Goal: Navigation & Orientation: Go to known website

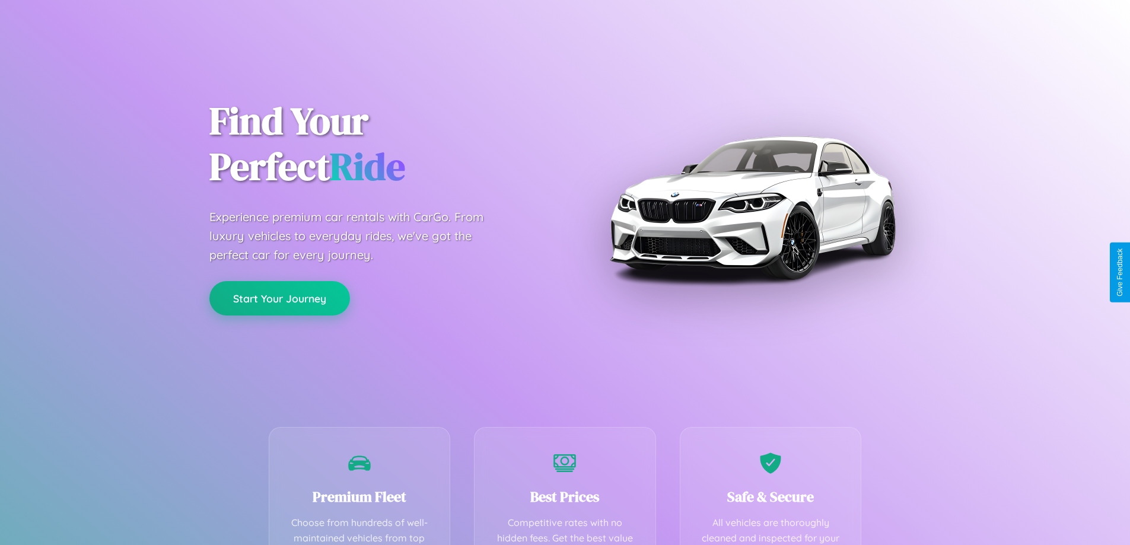
click at [280, 298] on button "Start Your Journey" at bounding box center [279, 298] width 141 height 34
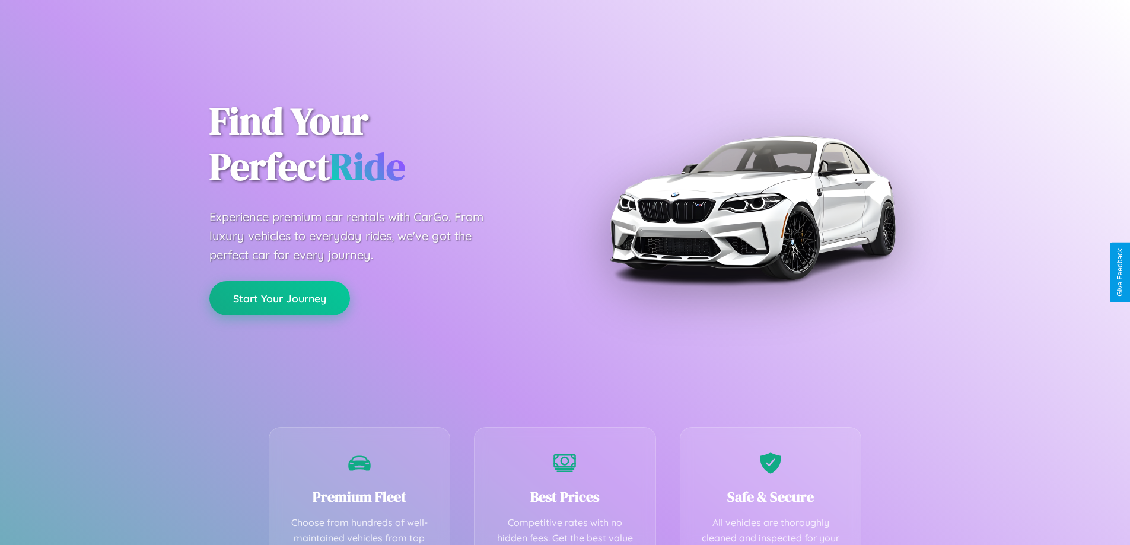
click at [280, 298] on button "Start Your Journey" at bounding box center [279, 298] width 141 height 34
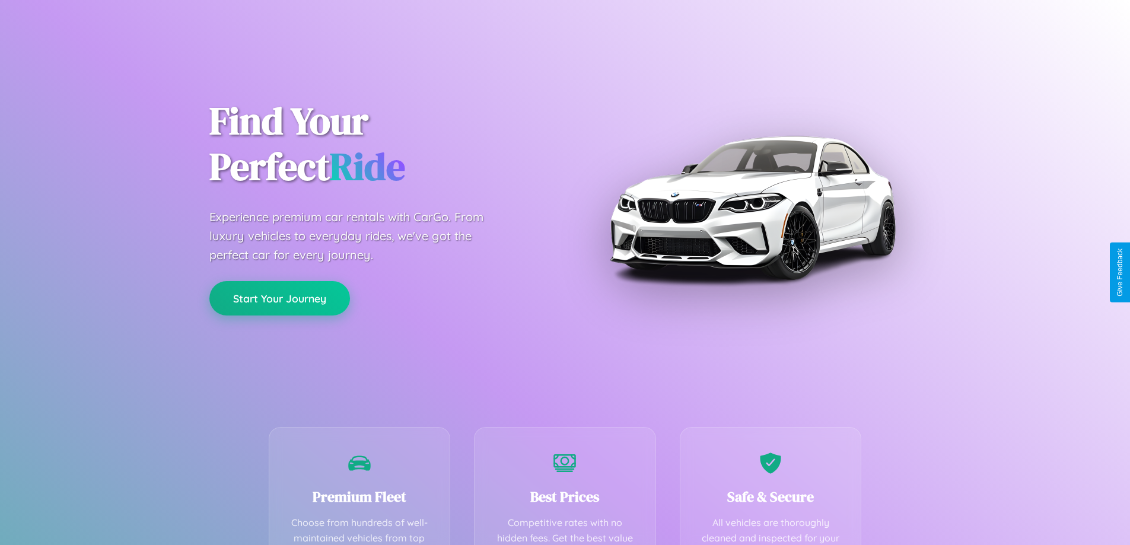
click at [280, 298] on button "Start Your Journey" at bounding box center [279, 298] width 141 height 34
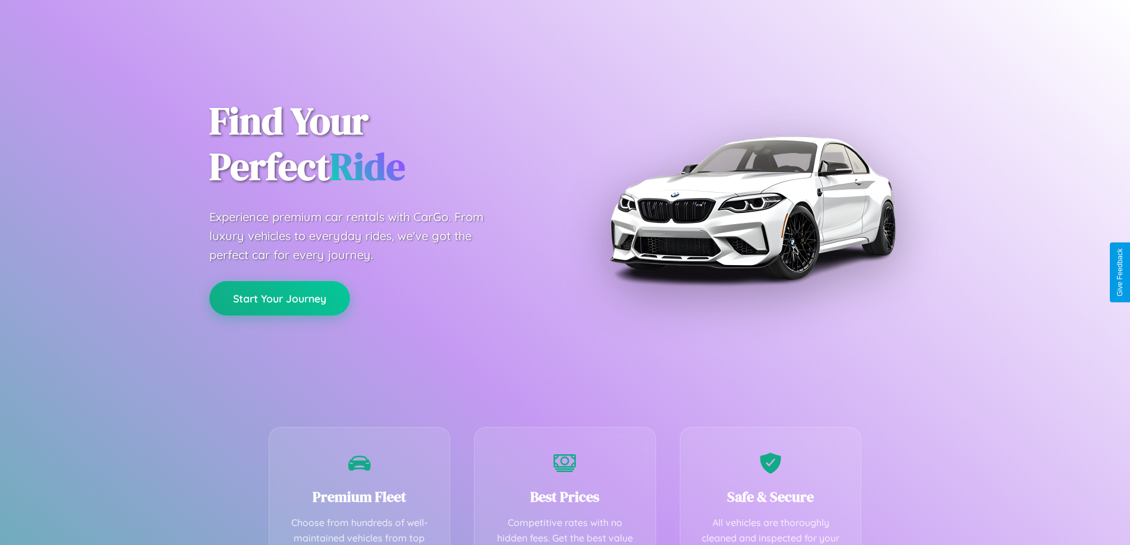
click at [280, 298] on button "Start Your Journey" at bounding box center [279, 298] width 141 height 34
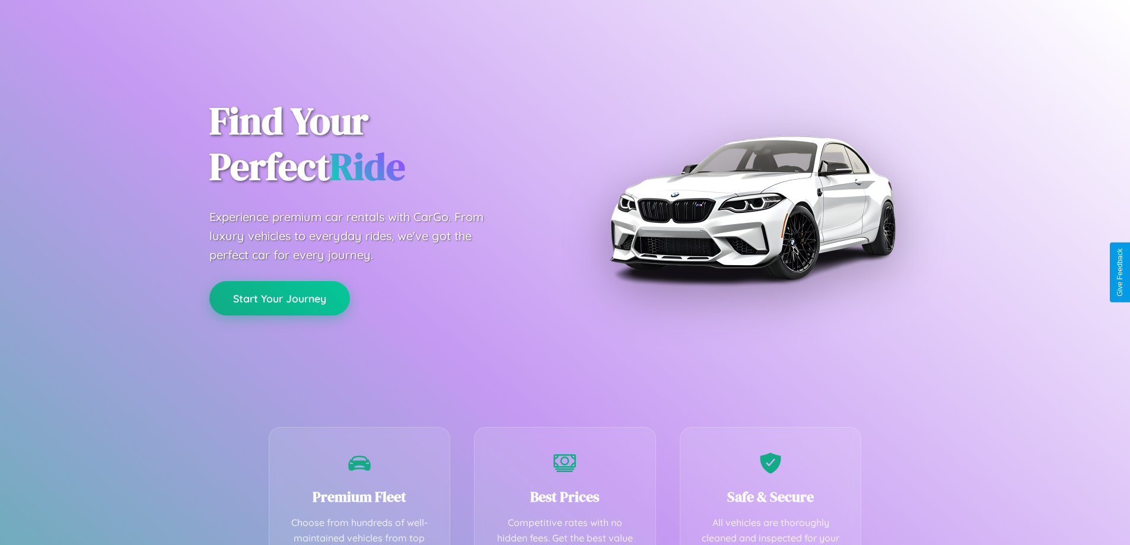
click at [280, 298] on button "Start Your Journey" at bounding box center [279, 298] width 141 height 34
